Goal: Check status

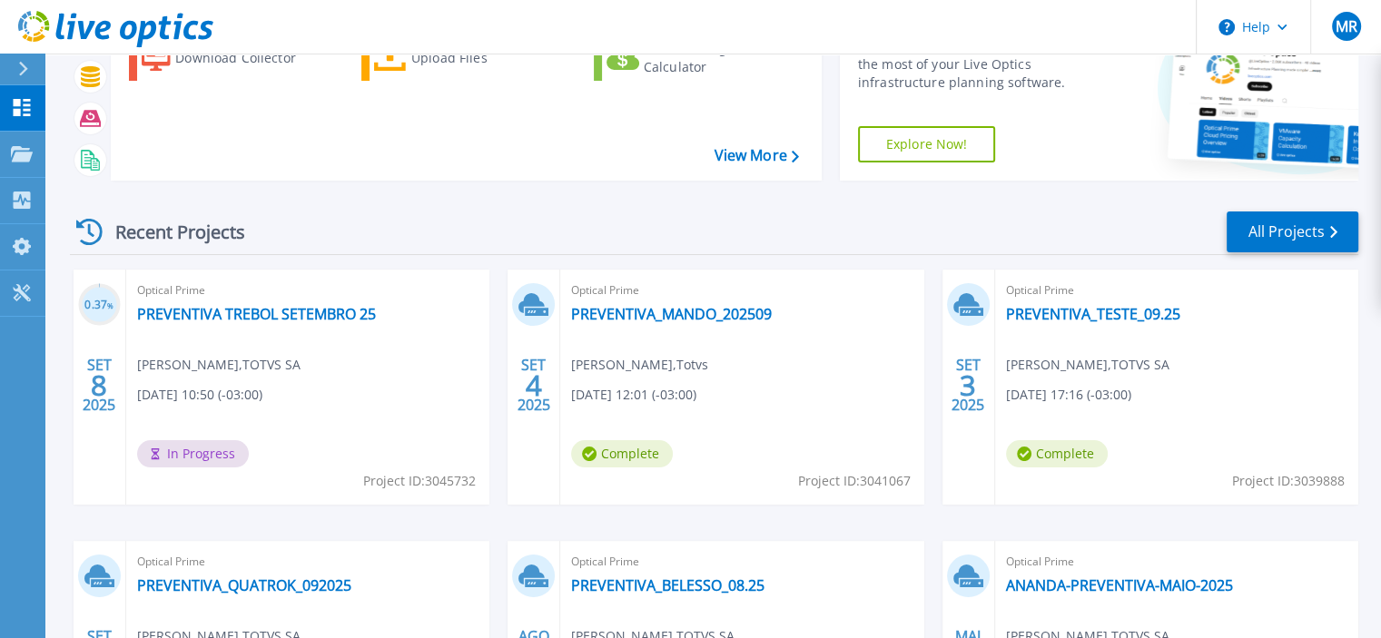
scroll to position [182, 0]
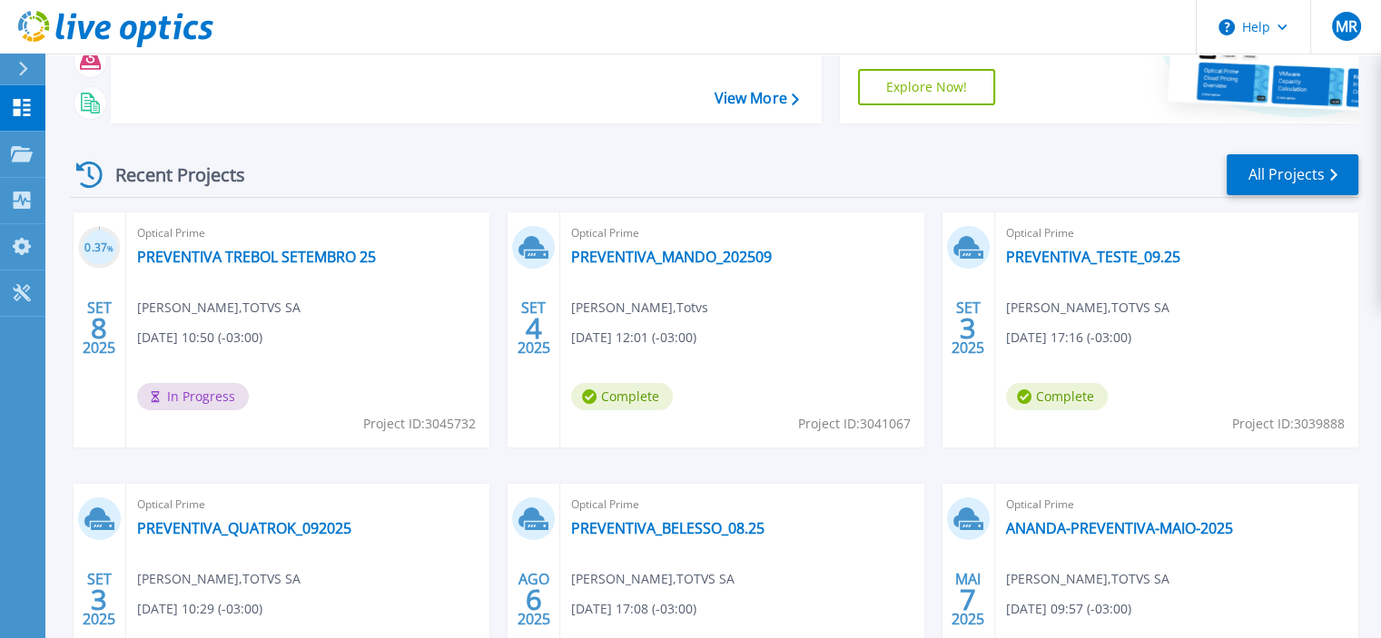
click at [252, 267] on div "Optical Prime PREVENTIVA TREBOL SETEMBRO 25 [PERSON_NAME] , [GEOGRAPHIC_DATA] […" at bounding box center [307, 329] width 363 height 235
click at [340, 344] on div "Optical Prime PREVENTIVA TREBOL SETEMBRO 25 [PERSON_NAME] , [GEOGRAPHIC_DATA] […" at bounding box center [307, 329] width 363 height 235
click at [194, 390] on span "In Progress" at bounding box center [193, 396] width 112 height 27
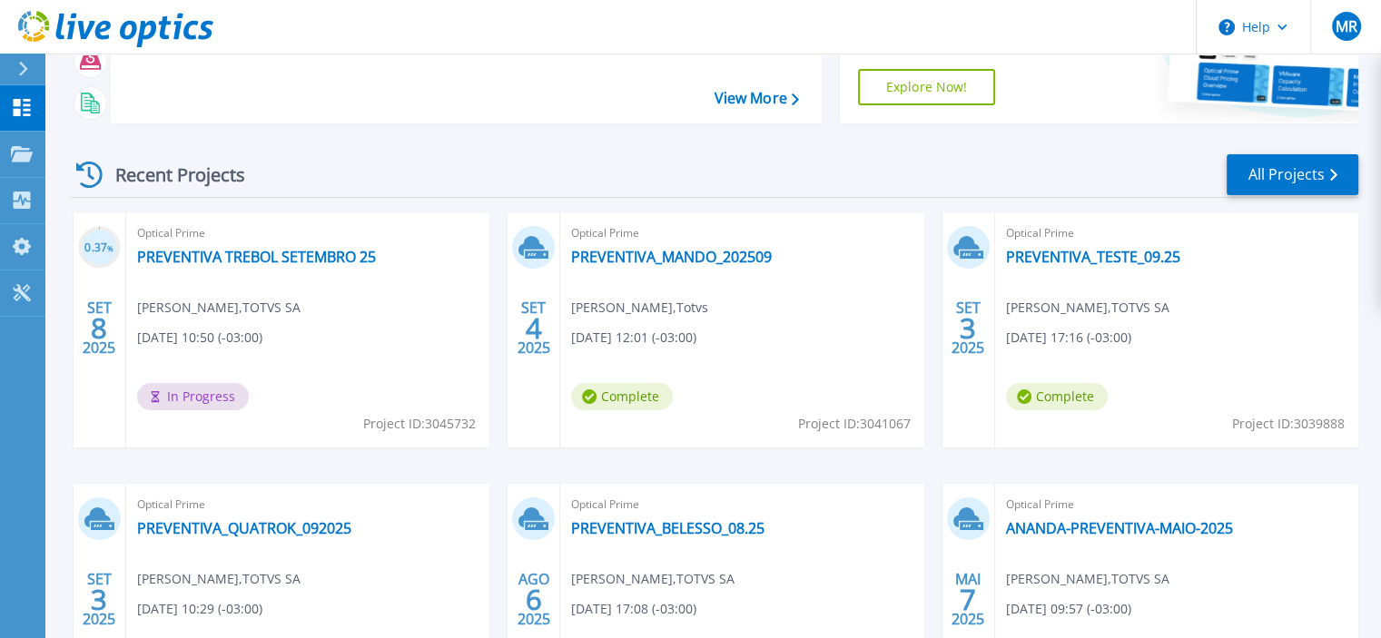
click at [191, 403] on span "In Progress" at bounding box center [193, 396] width 112 height 27
click at [191, 404] on span "In Progress" at bounding box center [193, 396] width 112 height 27
click at [101, 266] on circle at bounding box center [99, 248] width 38 height 38
click at [98, 246] on h3 "0.37 %" at bounding box center [99, 248] width 43 height 21
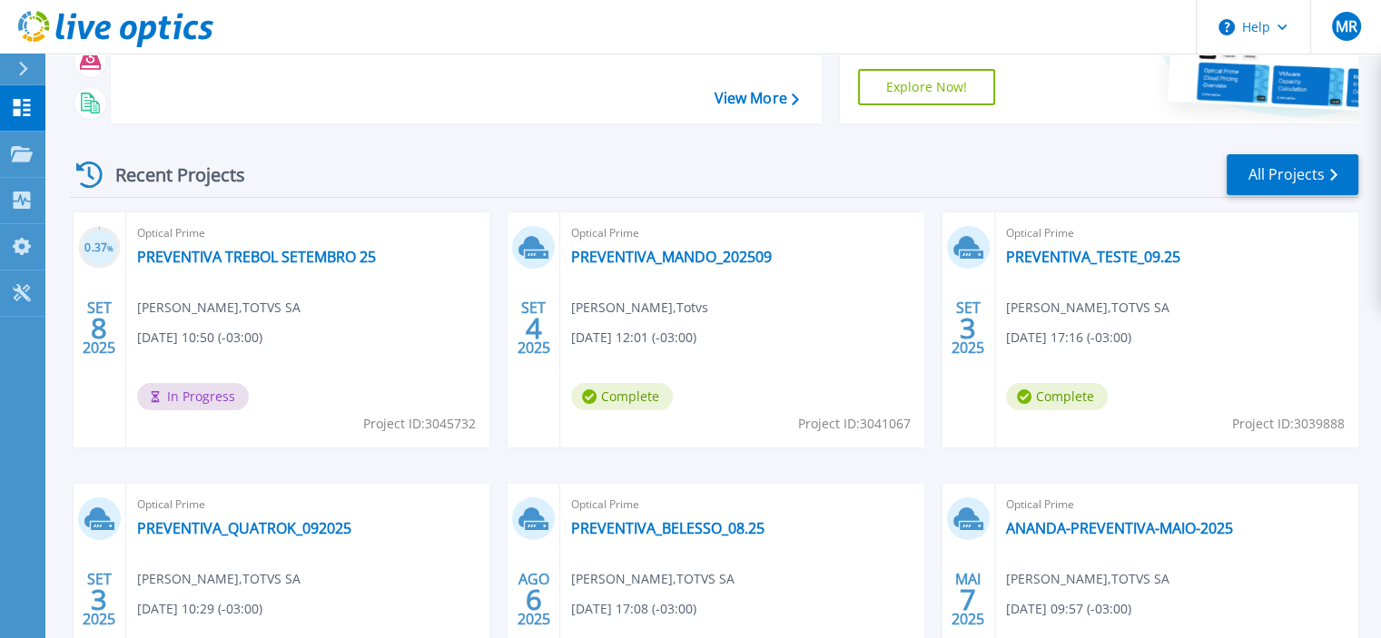
drag, startPoint x: 254, startPoint y: 330, endPoint x: 286, endPoint y: 351, distance: 38.5
click at [256, 330] on span "[DATE] 10:50 (-03:00)" at bounding box center [199, 338] width 125 height 20
click at [225, 251] on link "PREVENTIVA TREBOL SETEMBRO 25" at bounding box center [256, 257] width 239 height 18
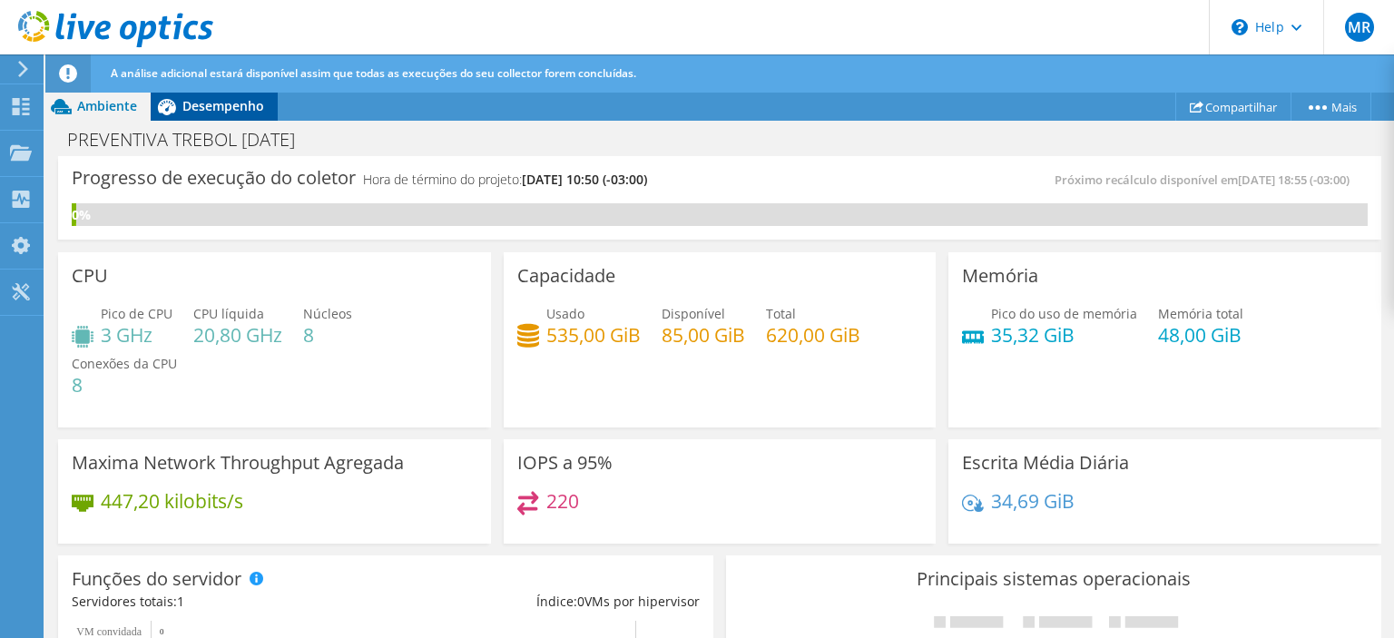
click at [216, 115] on div "Desempenho" at bounding box center [214, 106] width 127 height 29
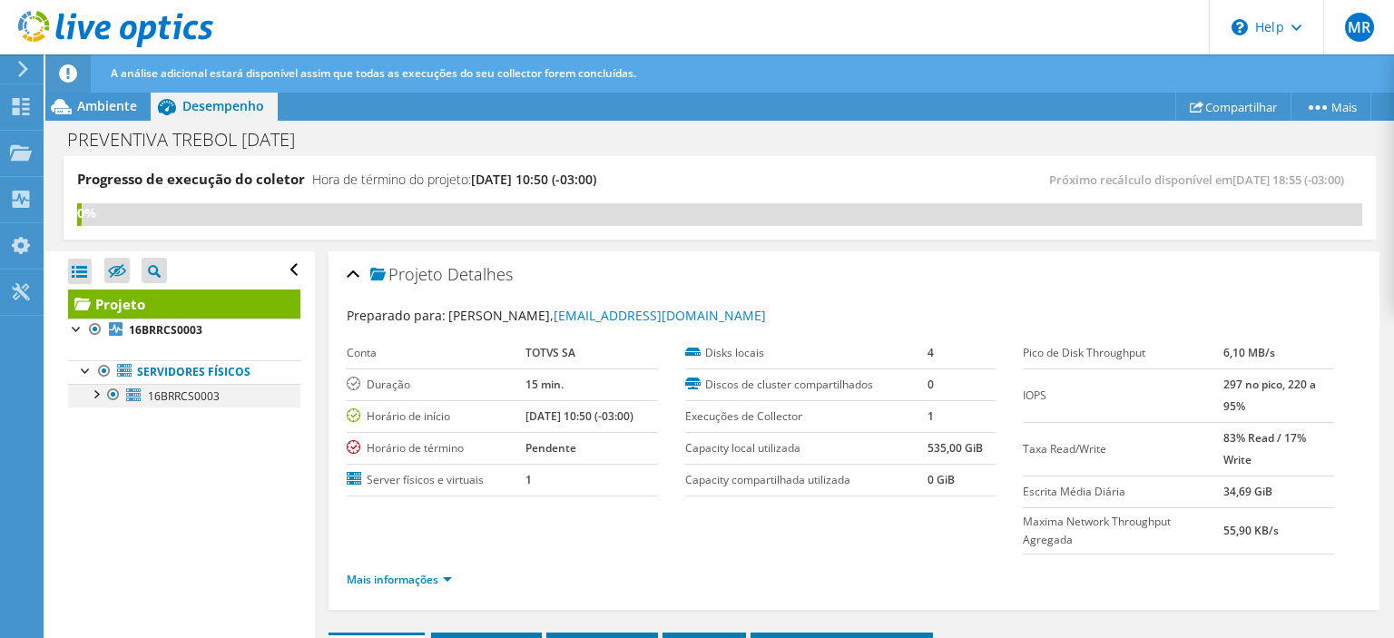
click at [91, 392] on div at bounding box center [95, 393] width 18 height 18
click at [421, 583] on link "Mais informações" at bounding box center [399, 579] width 105 height 15
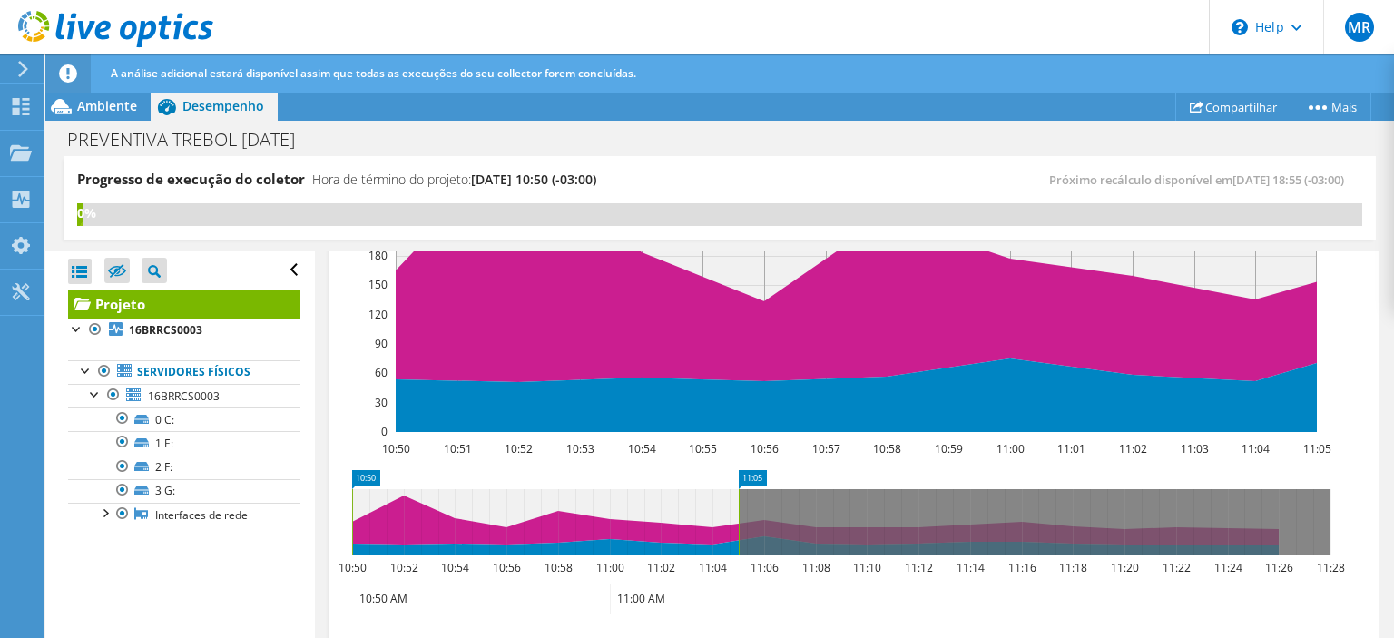
scroll to position [1111, 0]
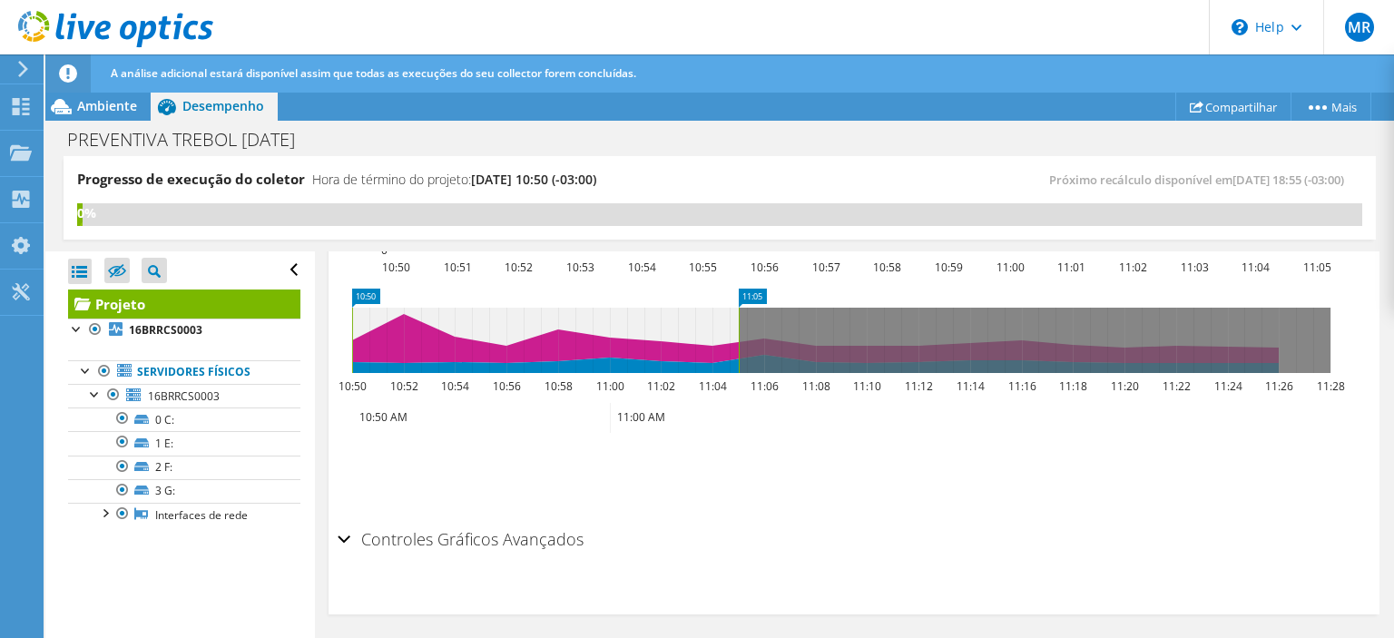
click at [345, 544] on div "Controles Gráficos Avançados" at bounding box center [854, 540] width 1033 height 39
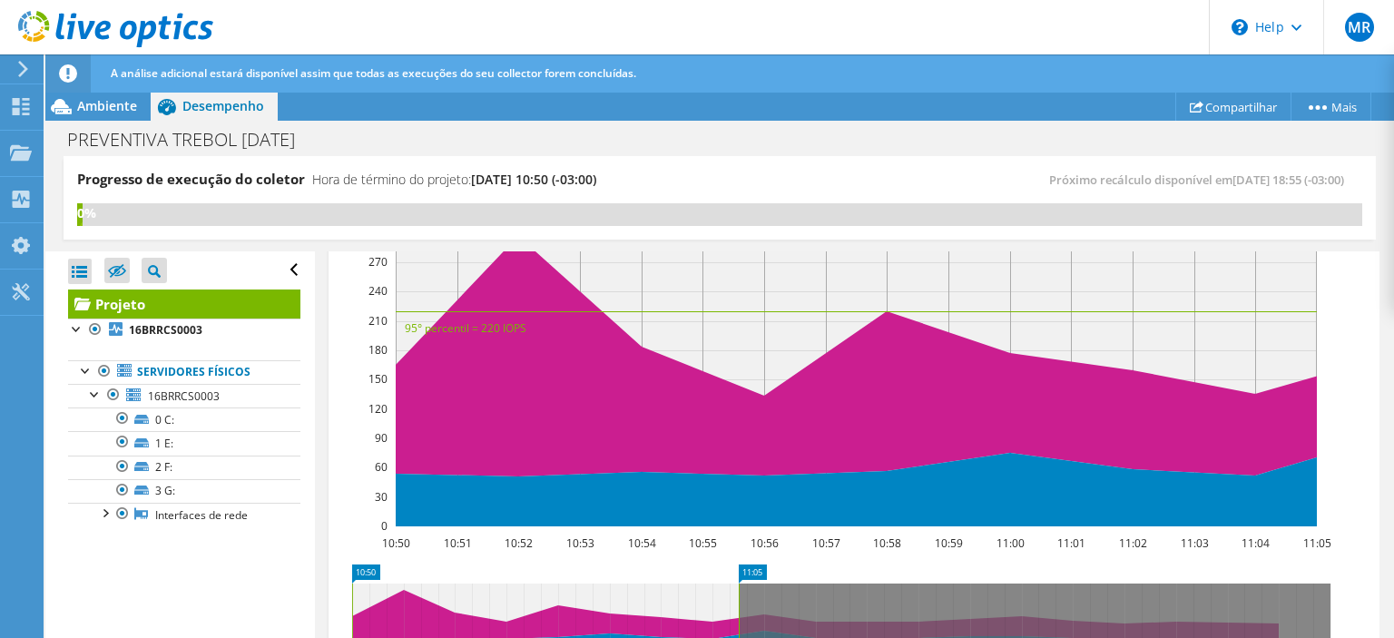
scroll to position [657, 0]
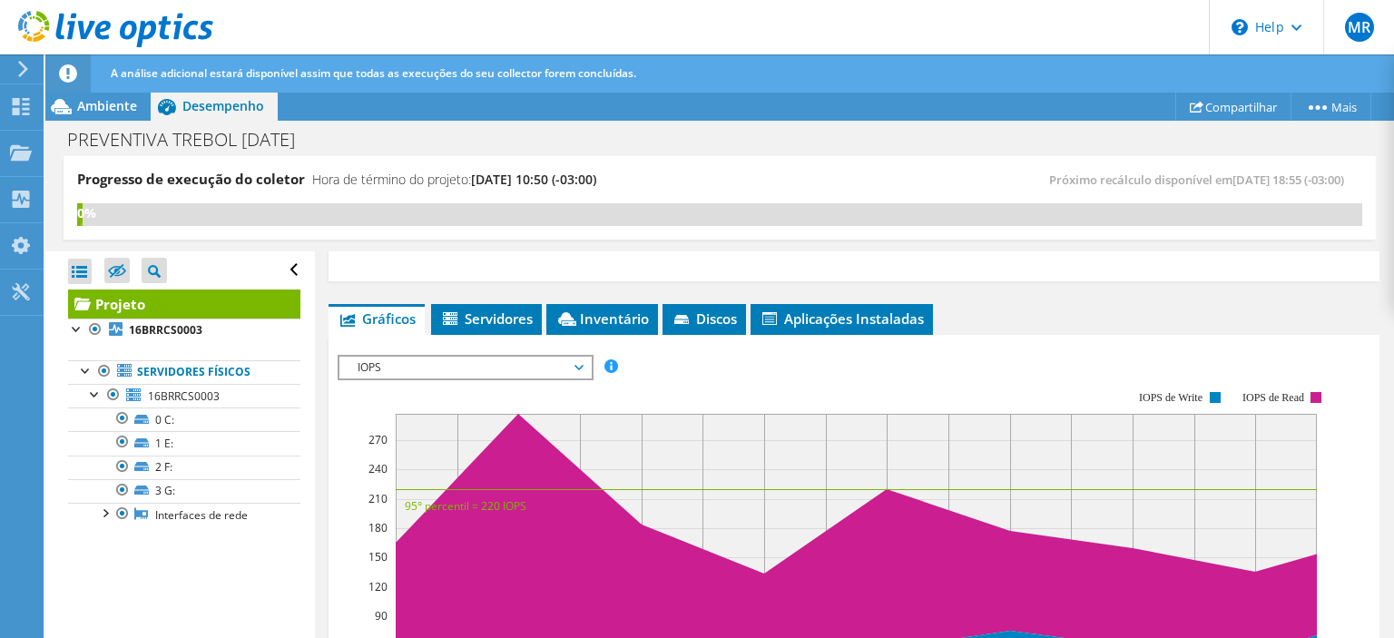
click at [467, 357] on span "IOPS" at bounding box center [465, 368] width 233 height 22
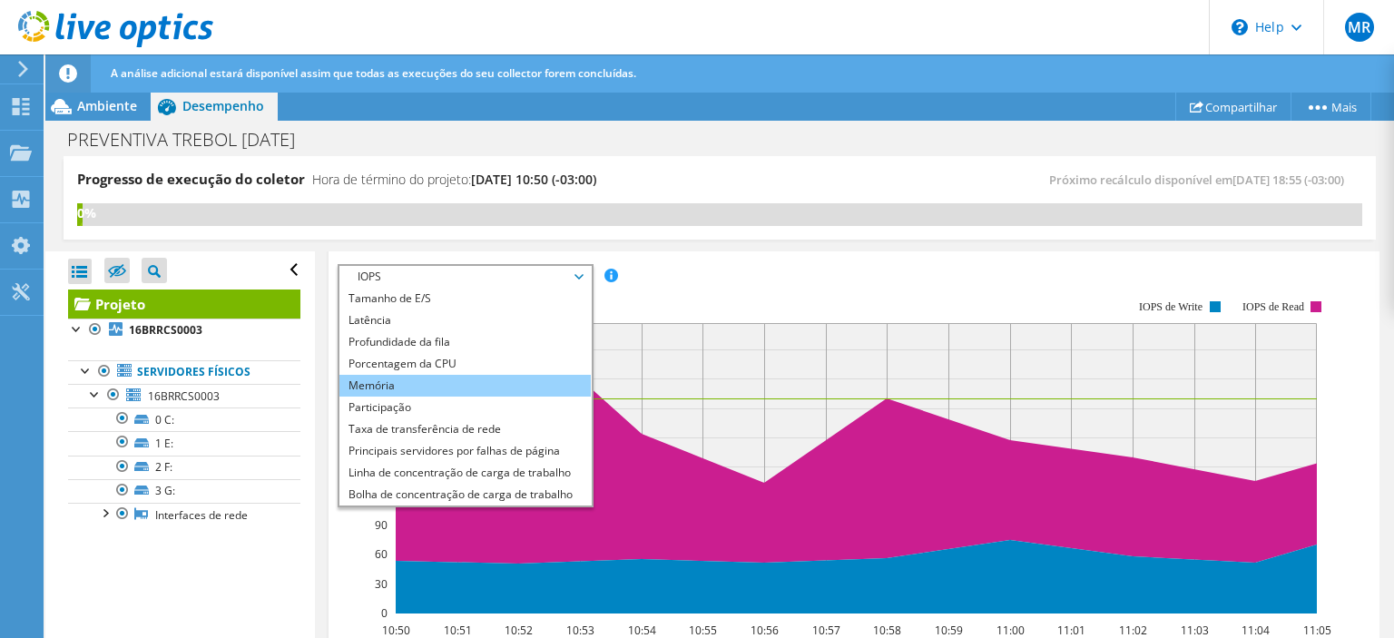
scroll to position [65, 0]
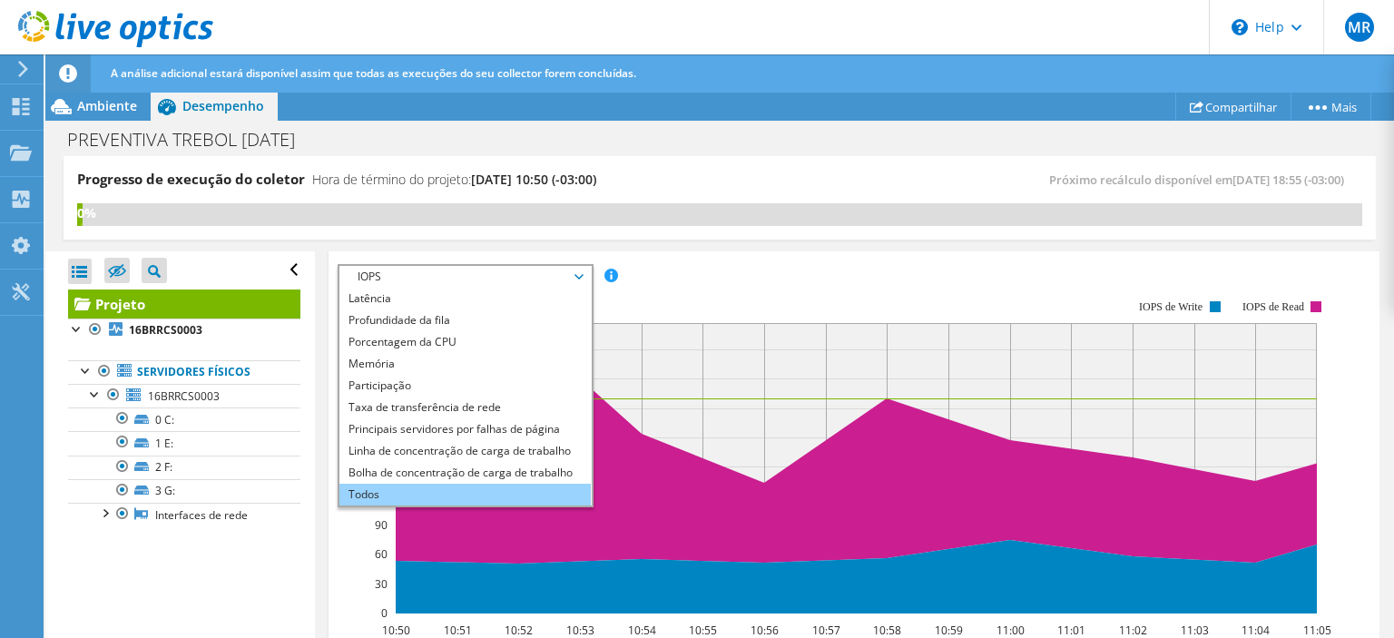
click at [403, 492] on li "Todos" at bounding box center [465, 495] width 251 height 22
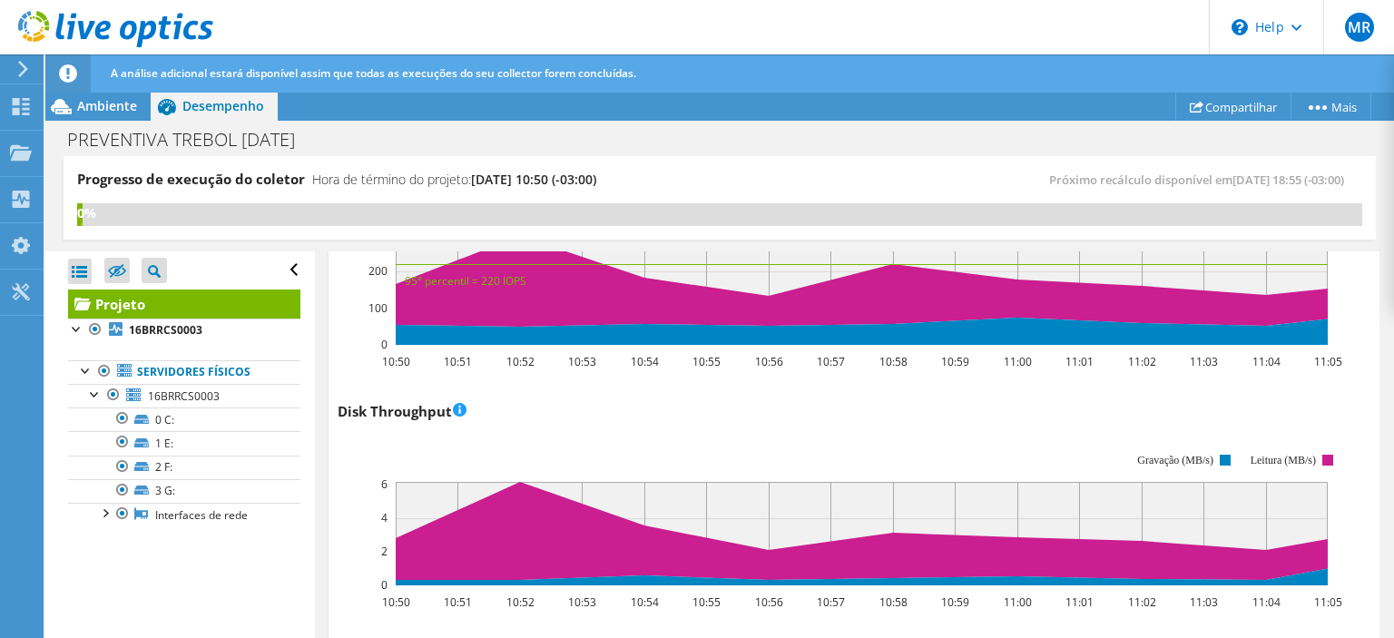
scroll to position [784, 0]
